Goal: Task Accomplishment & Management: Use online tool/utility

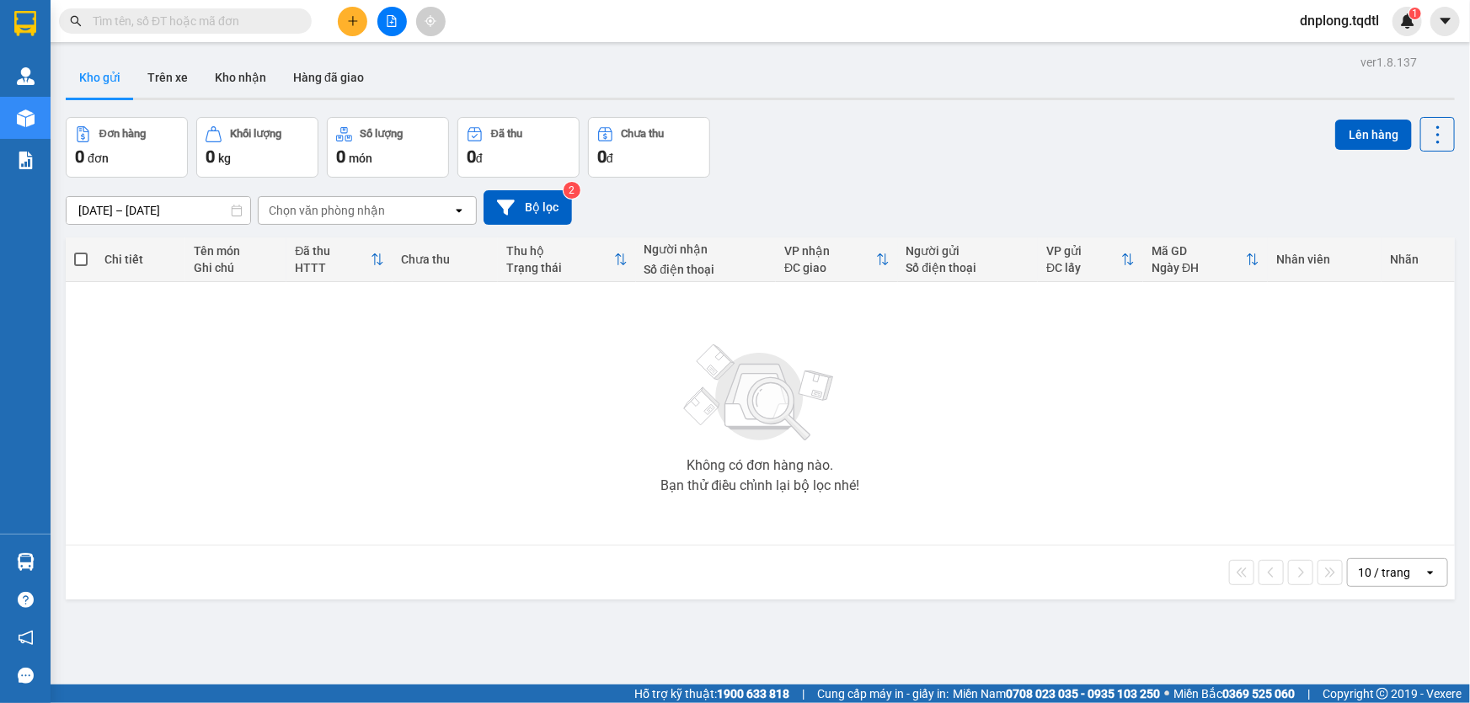
click at [383, 19] on button at bounding box center [391, 21] width 29 height 29
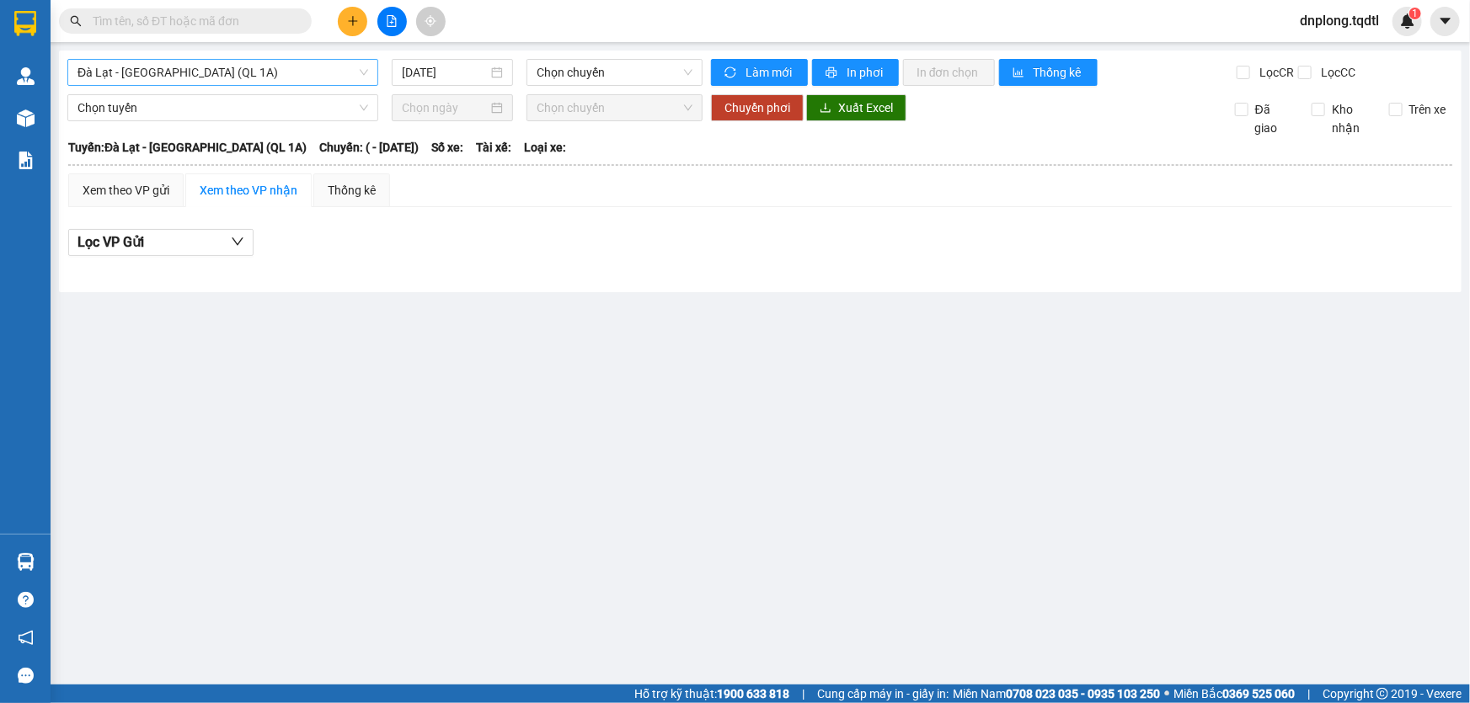
click at [274, 84] on span "Đà Lạt - [GEOGRAPHIC_DATA] (QL 1A)" at bounding box center [223, 72] width 291 height 25
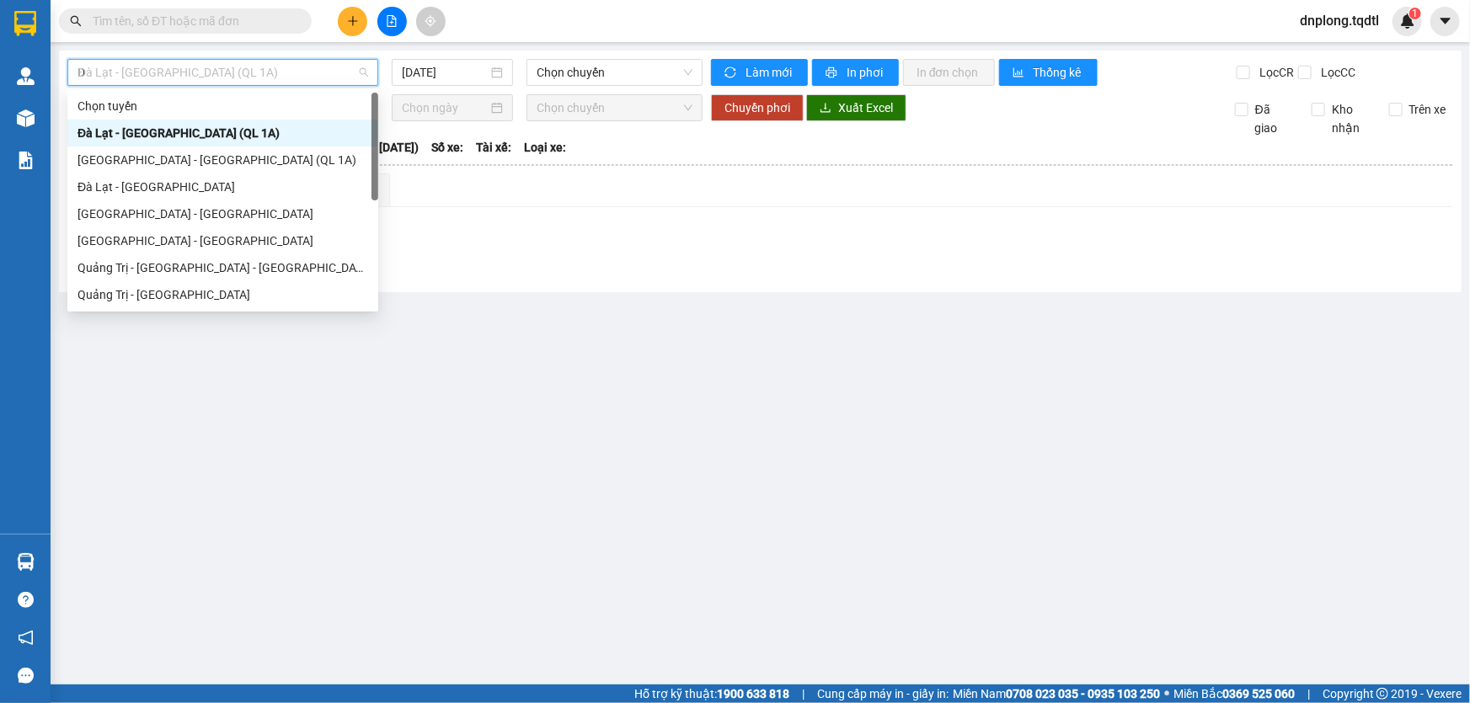
type input "DA"
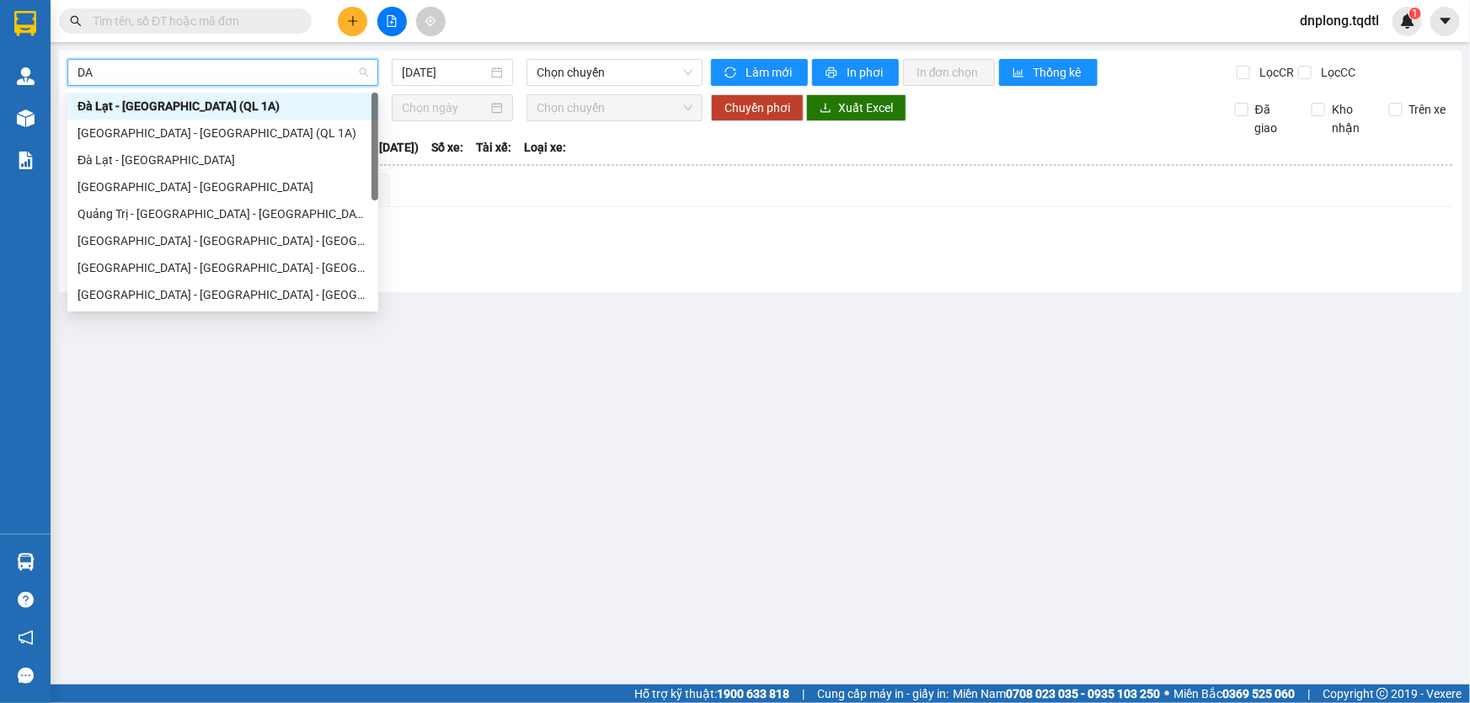
scroll to position [107, 0]
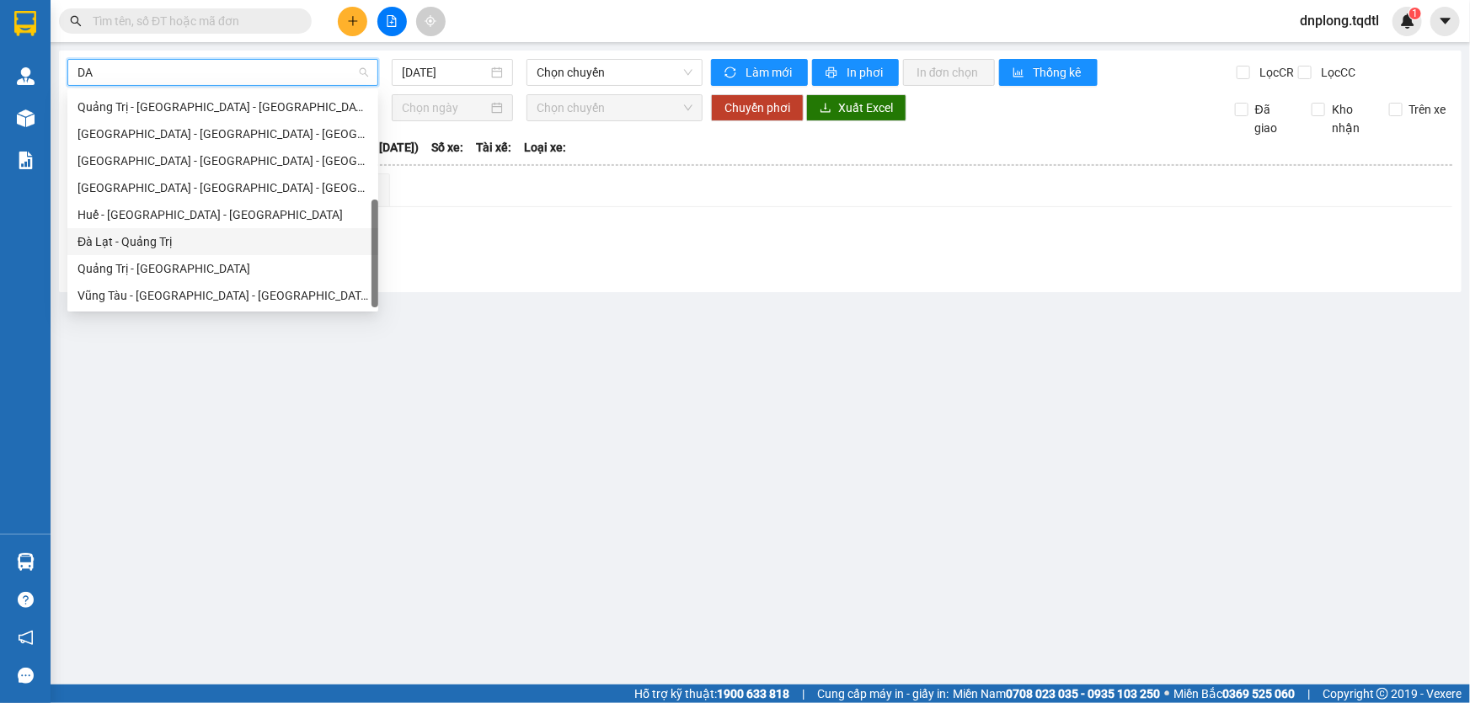
click at [167, 251] on div "Đà Lạt - Quảng Trị" at bounding box center [222, 241] width 311 height 27
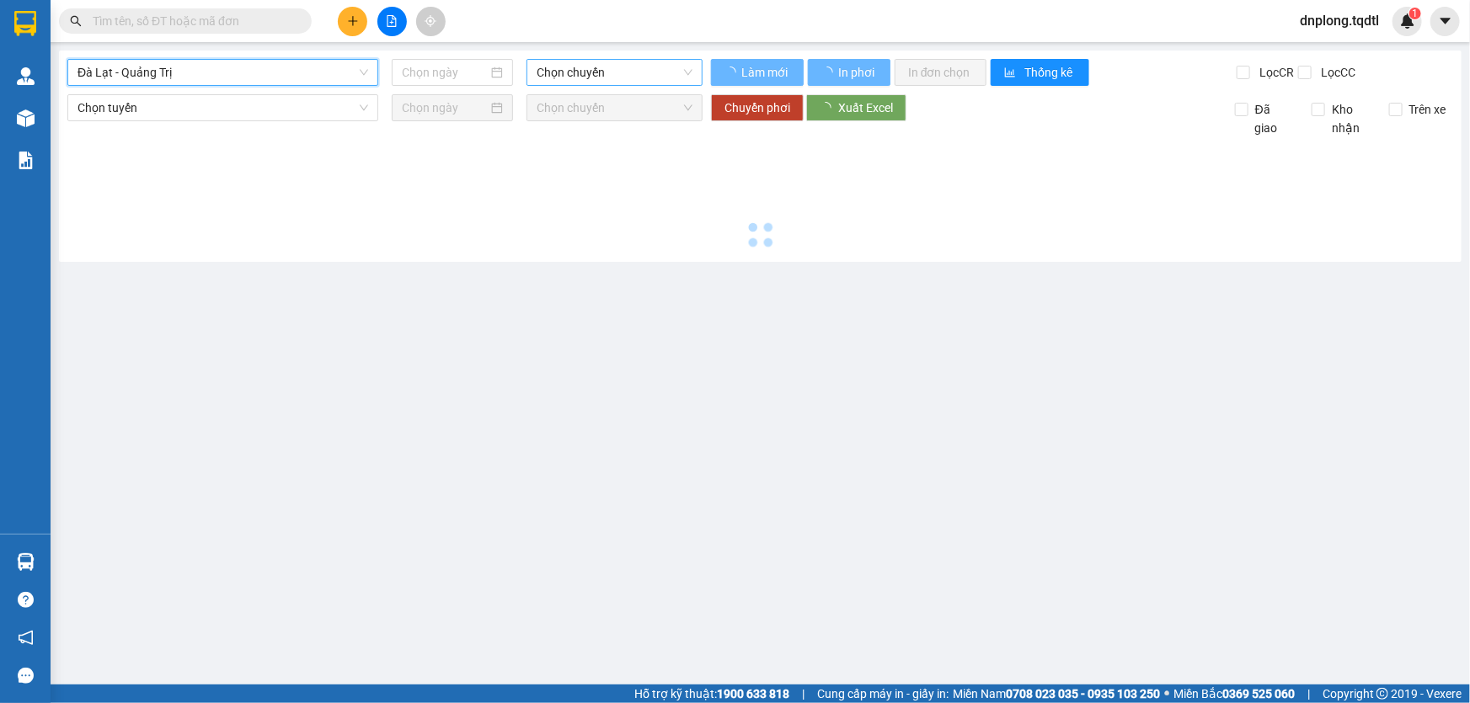
type input "[DATE]"
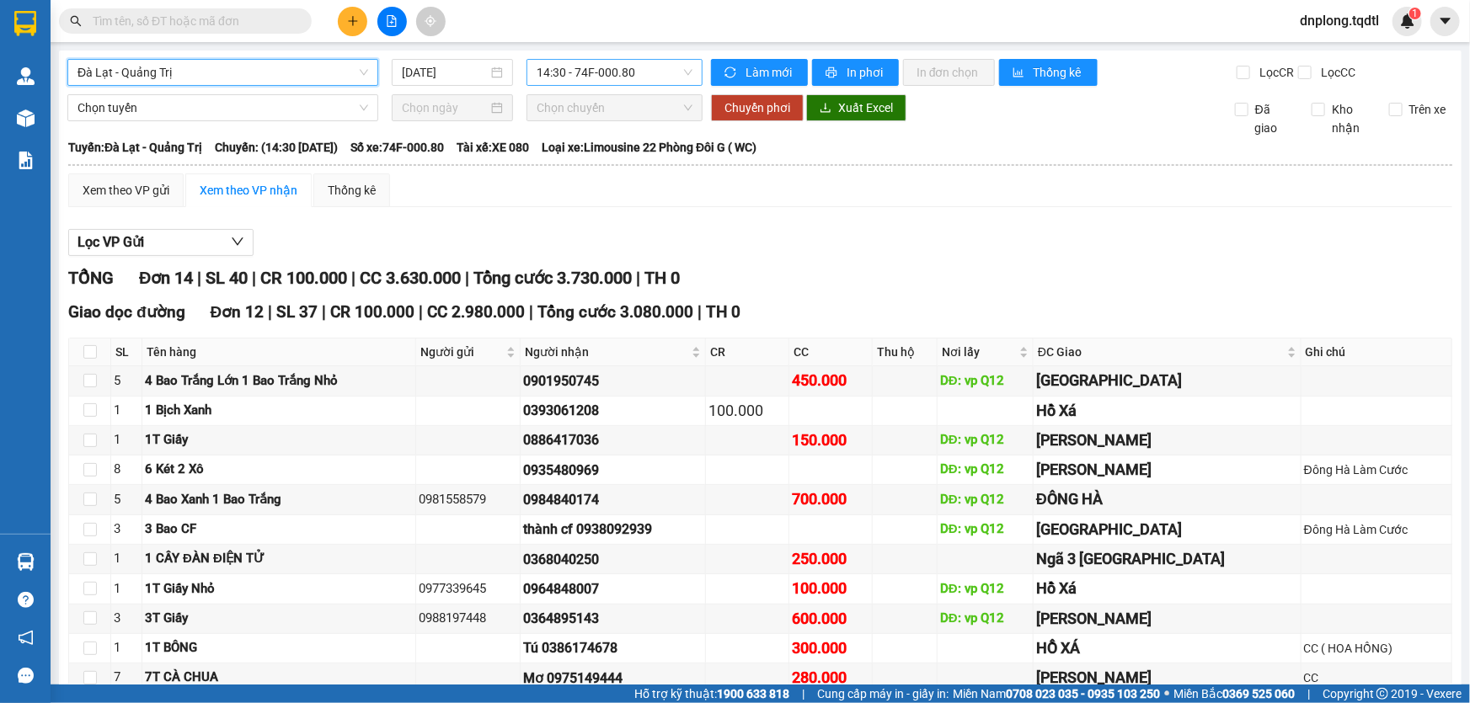
click at [581, 67] on span "14:30 - 74F-000.80" at bounding box center [615, 72] width 156 height 25
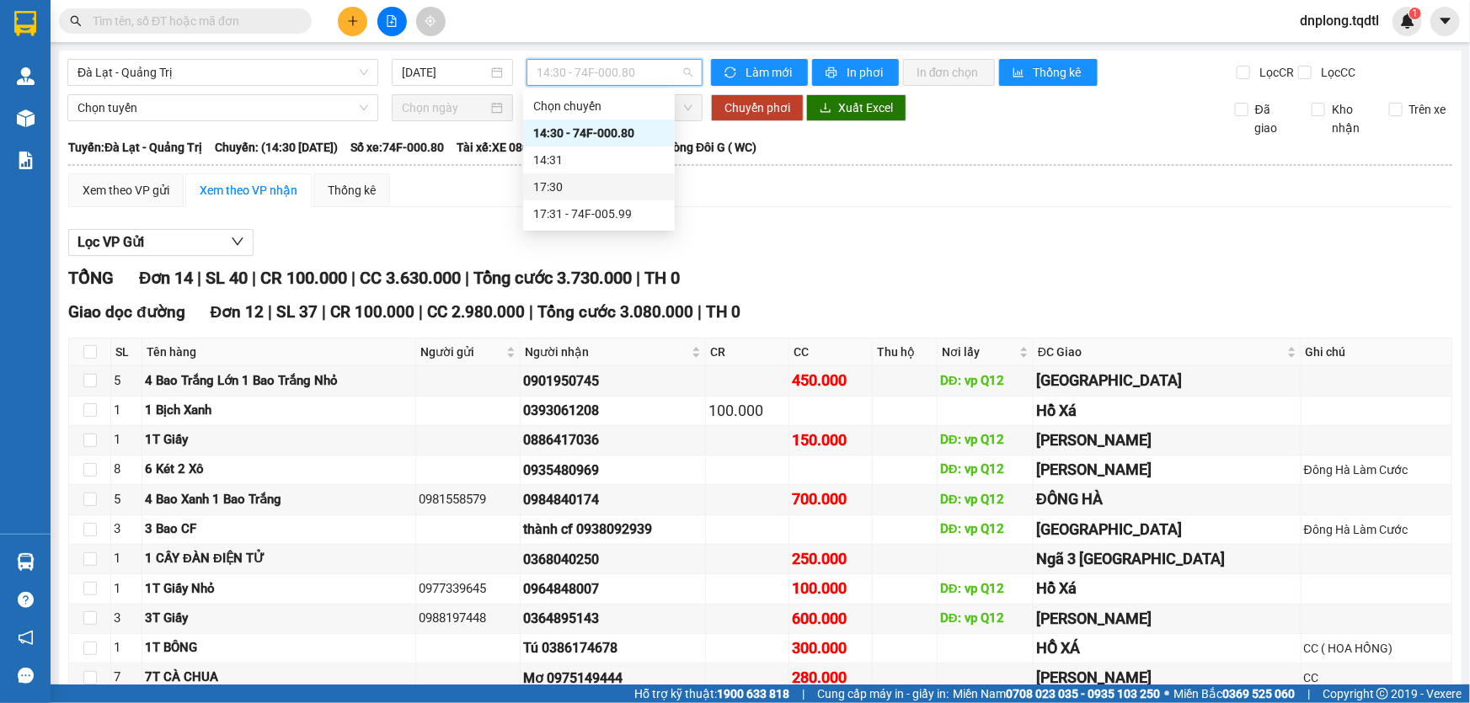
click at [623, 210] on div "17:31 - 74F-005.99" at bounding box center [598, 214] width 131 height 19
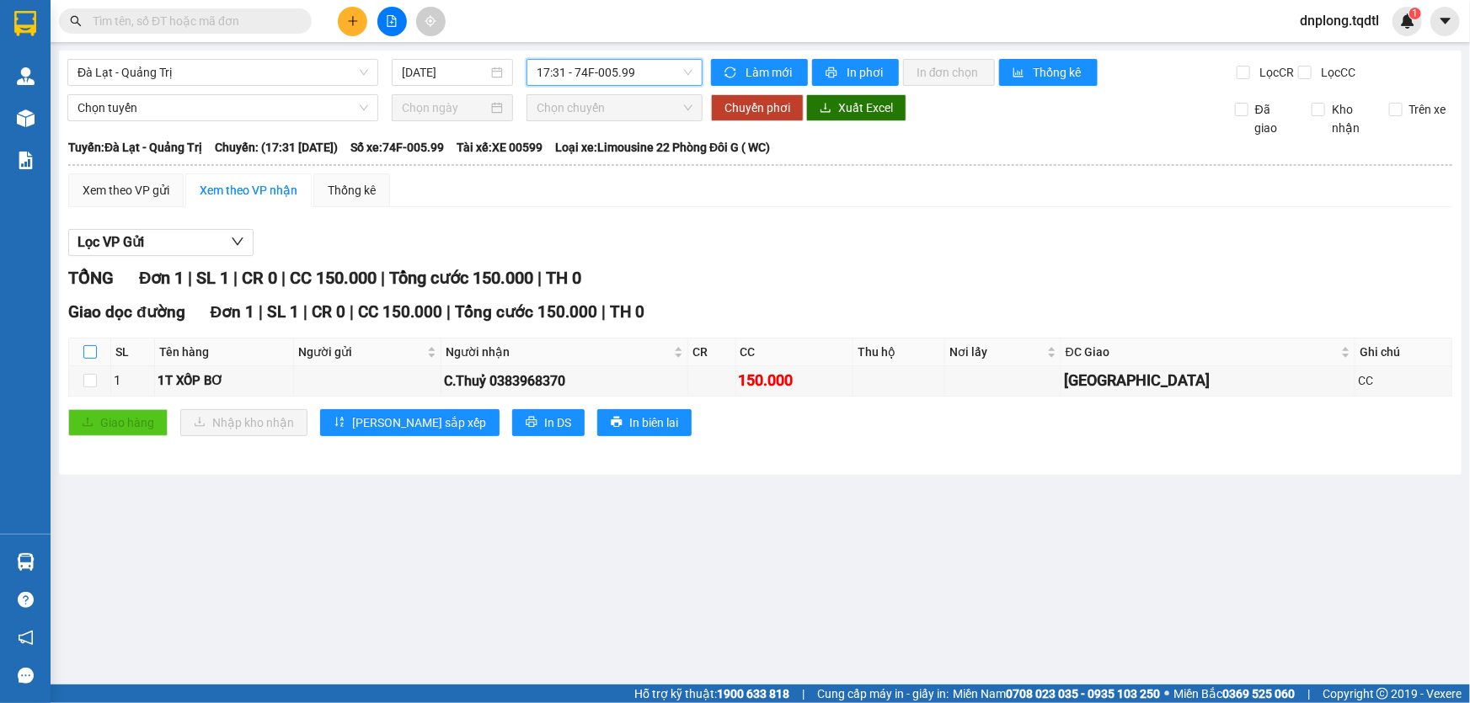
click at [90, 350] on input "checkbox" at bounding box center [89, 351] width 13 height 13
checkbox input "true"
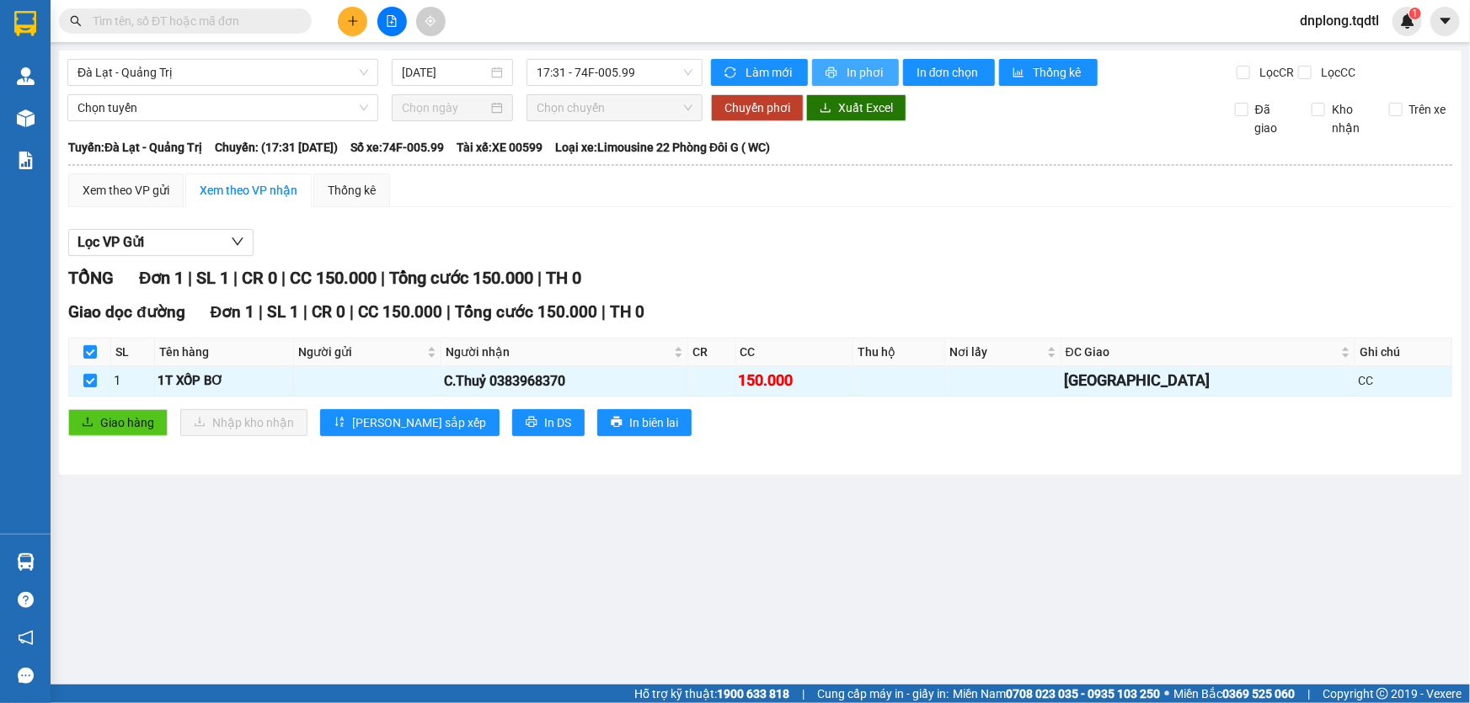
click at [836, 62] on button "In phơi" at bounding box center [855, 72] width 87 height 27
click at [270, 72] on span "Đà Lạt - Quảng Trị" at bounding box center [223, 72] width 291 height 25
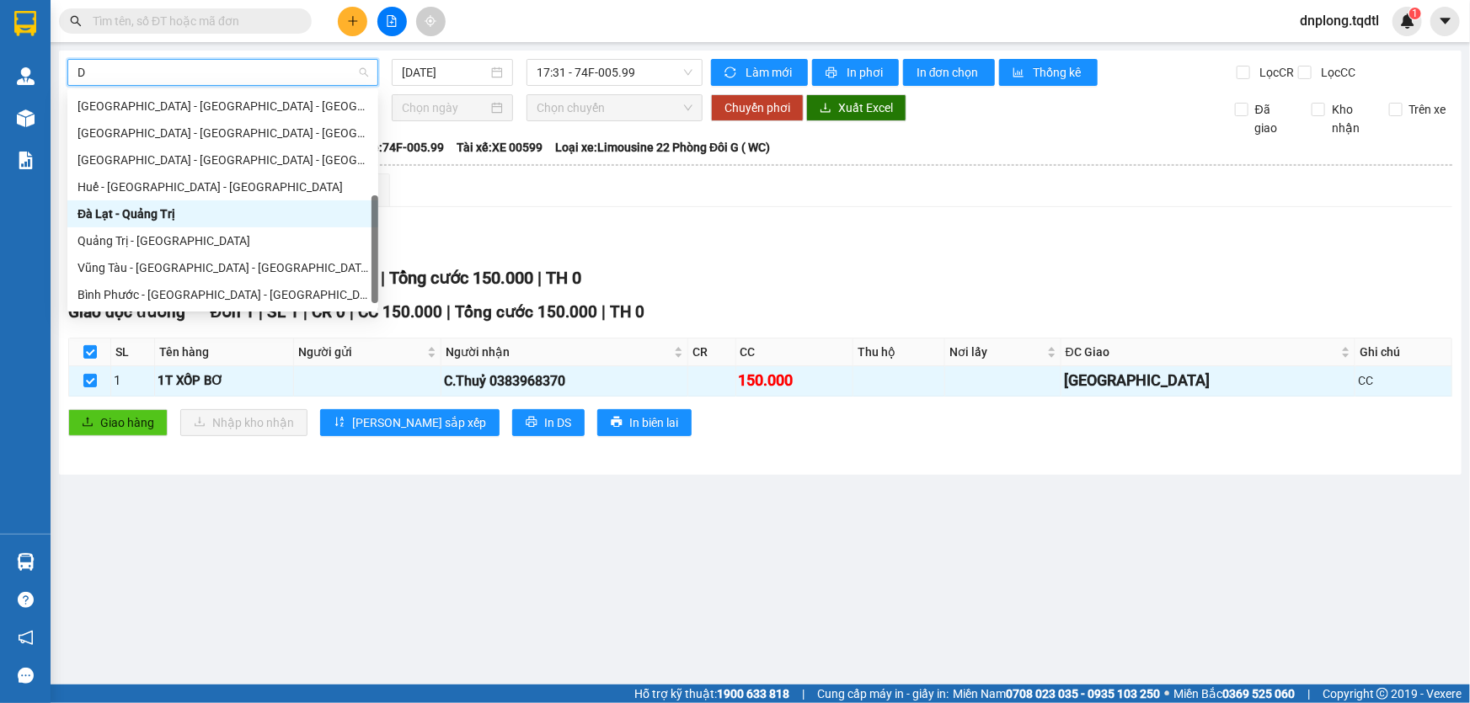
scroll to position [107, 0]
type input "DA"
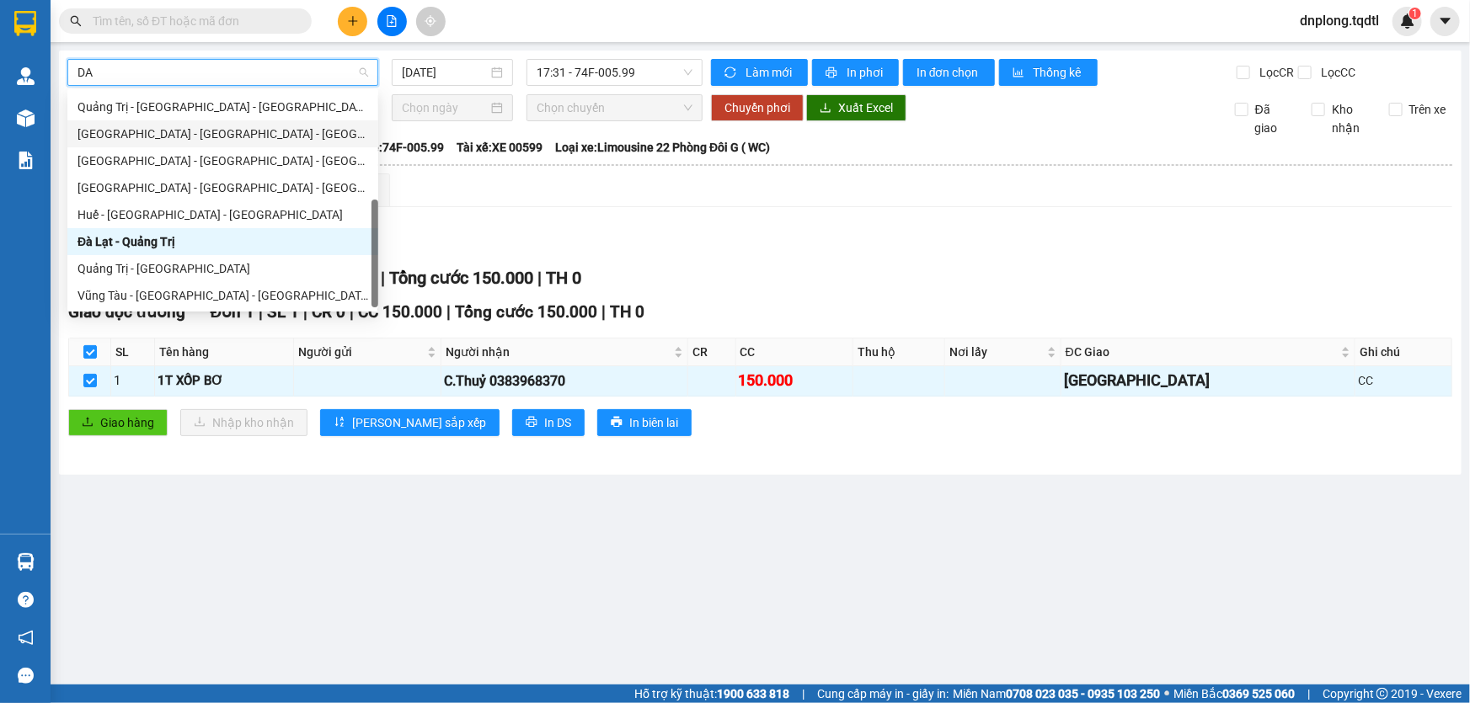
click at [145, 130] on div "[GEOGRAPHIC_DATA] - [GEOGRAPHIC_DATA] - [GEOGRAPHIC_DATA]" at bounding box center [223, 134] width 291 height 19
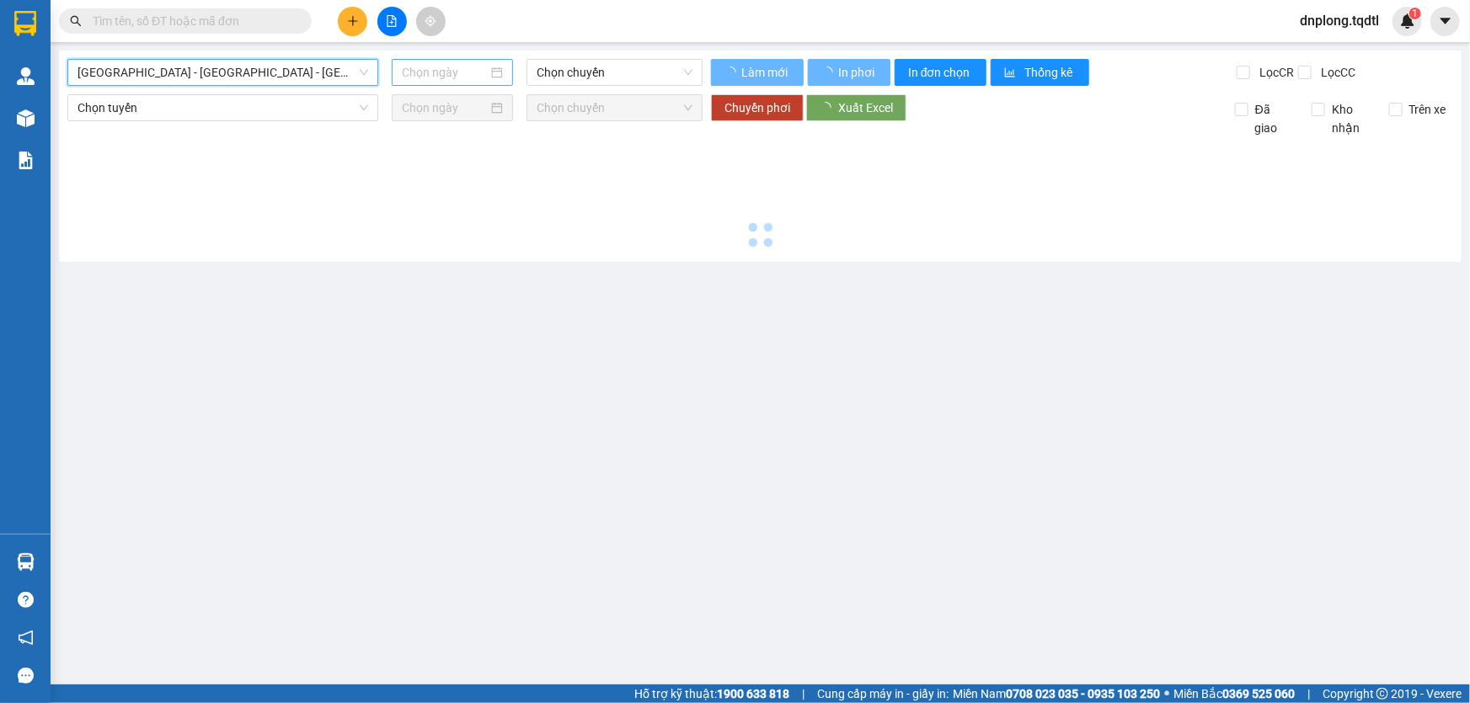
type input "[DATE]"
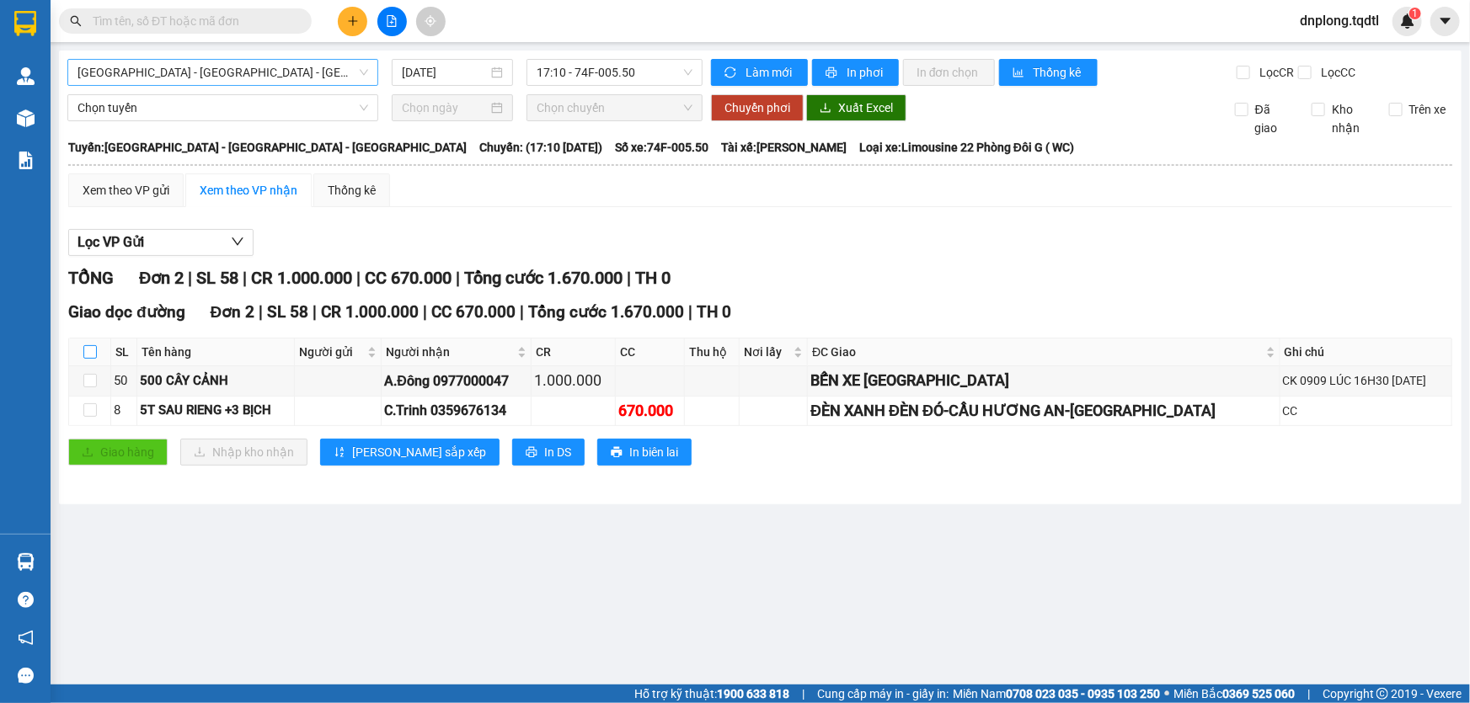
click at [84, 348] on input "checkbox" at bounding box center [89, 351] width 13 height 13
checkbox input "true"
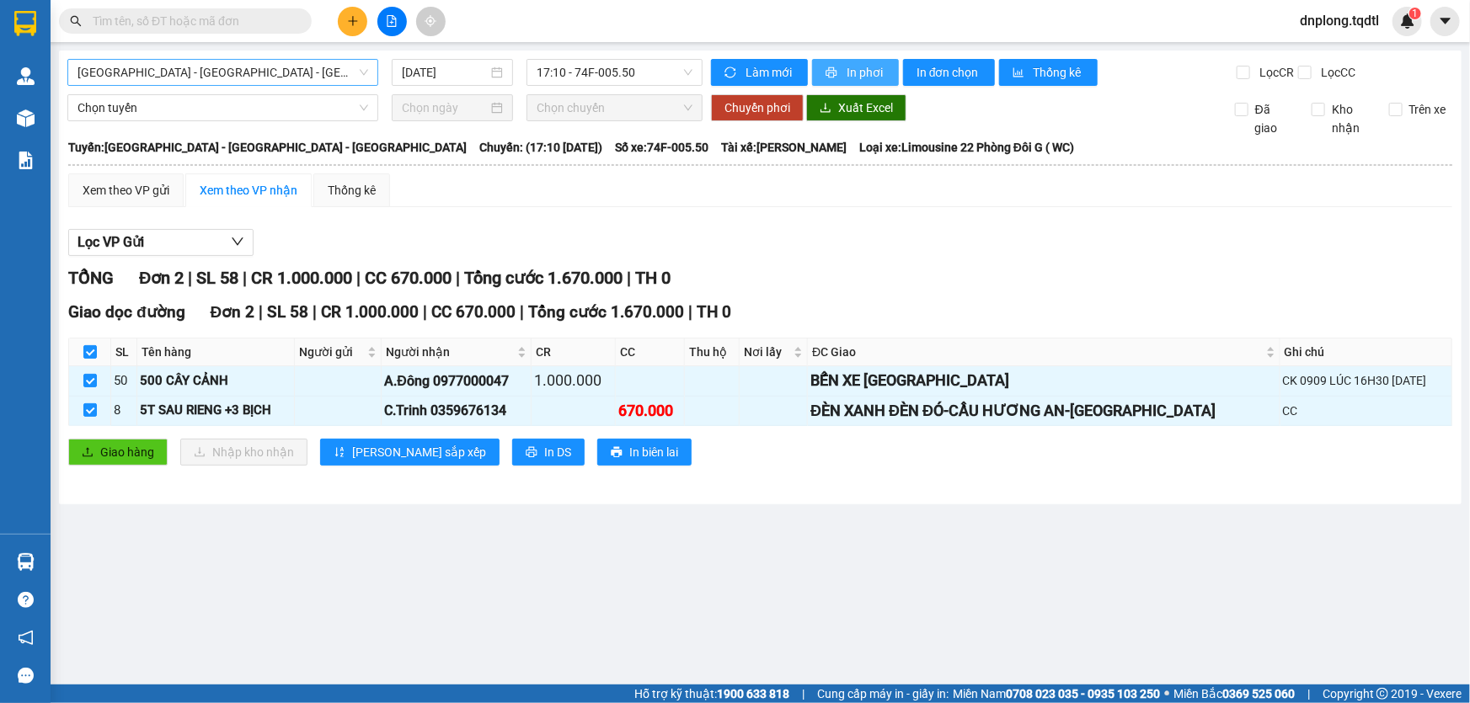
click at [834, 68] on icon "printer" at bounding box center [832, 73] width 12 height 12
